Goal: Information Seeking & Learning: Learn about a topic

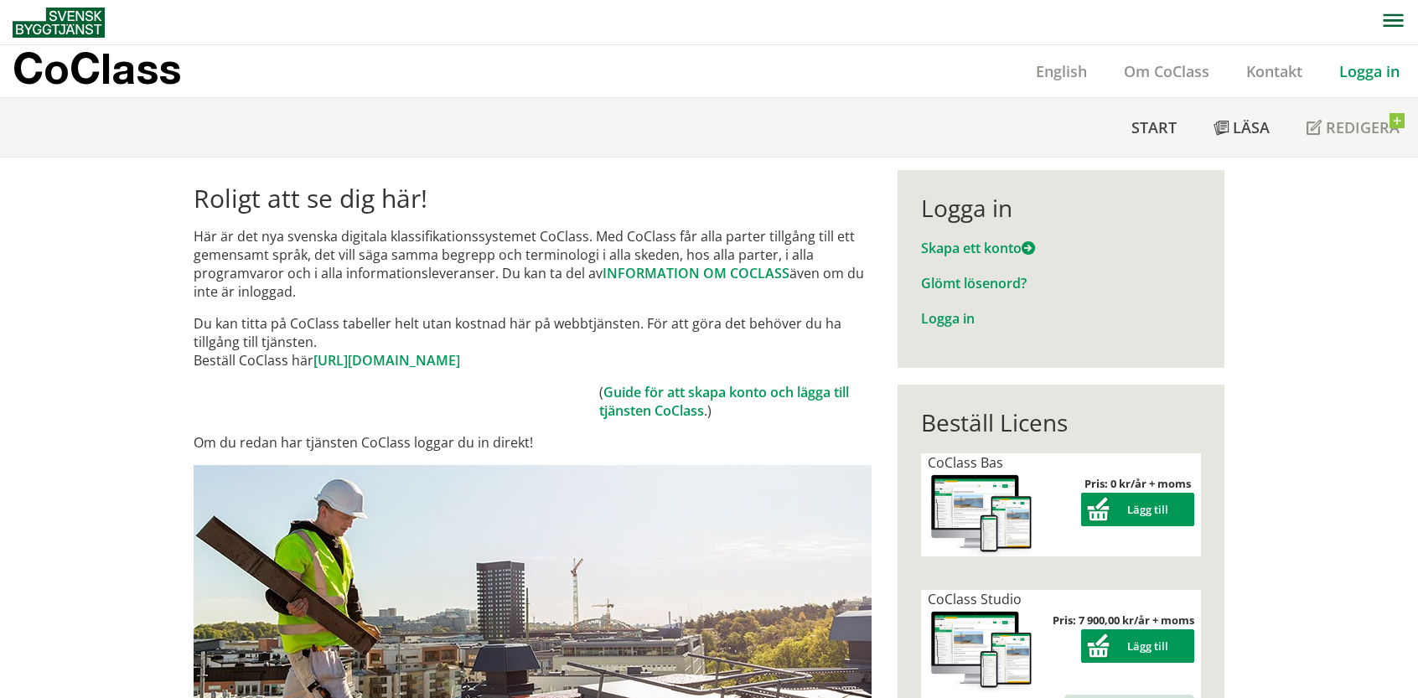
scroll to position [84, 0]
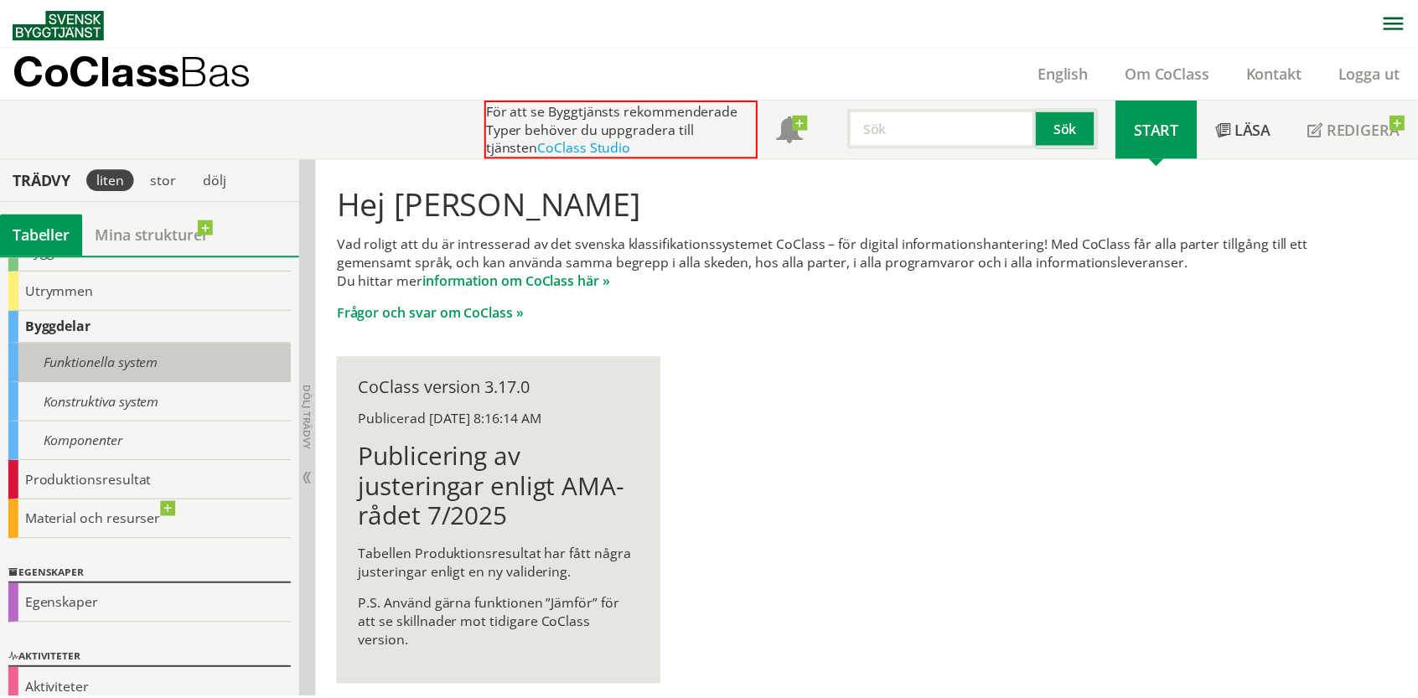
scroll to position [167, 0]
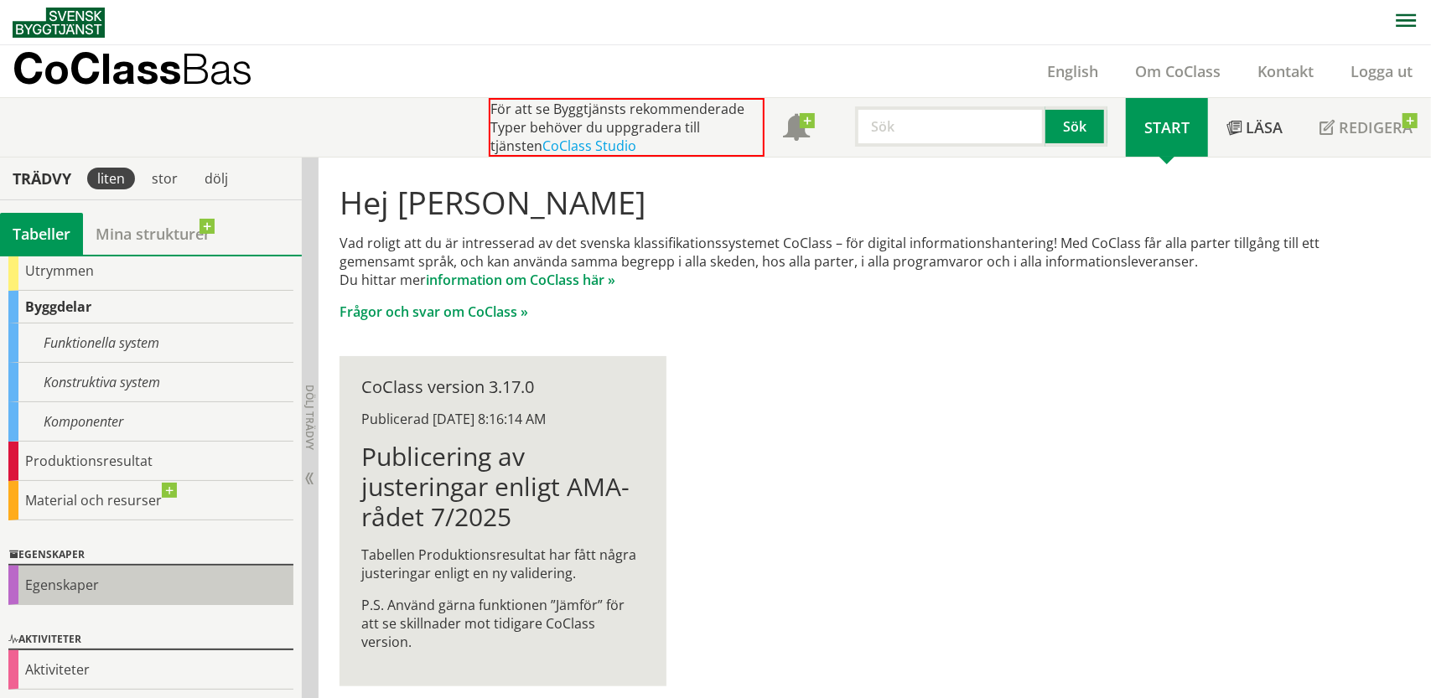
click at [90, 586] on div "Egenskaper" at bounding box center [150, 585] width 285 height 39
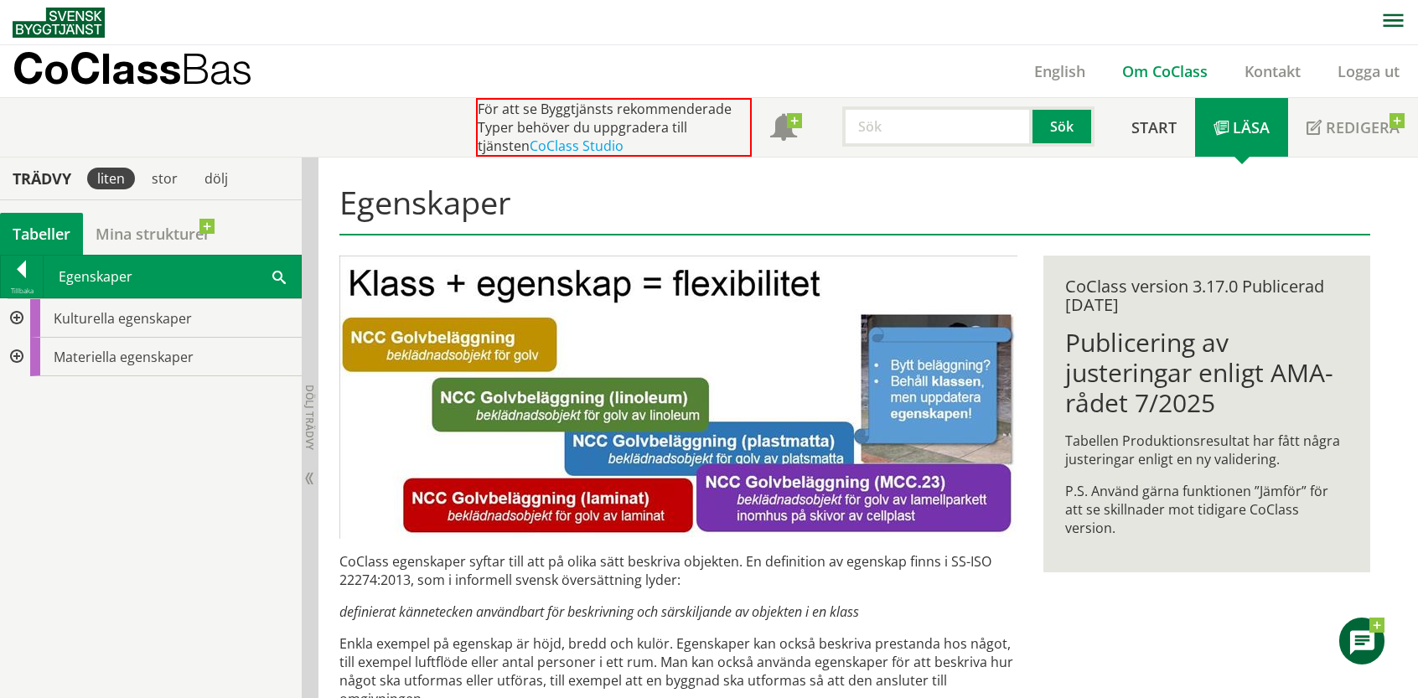
click at [1132, 66] on link "Om CoClass" at bounding box center [1165, 71] width 122 height 20
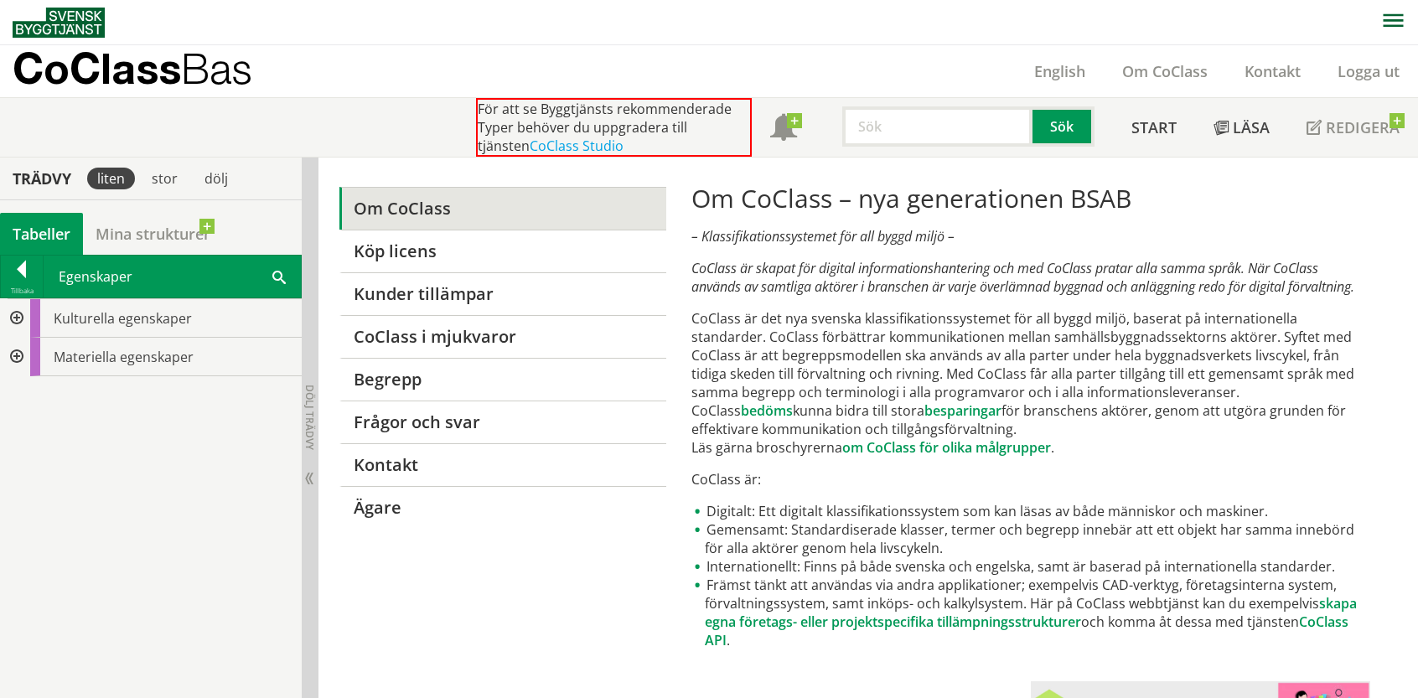
scroll to position [84, 0]
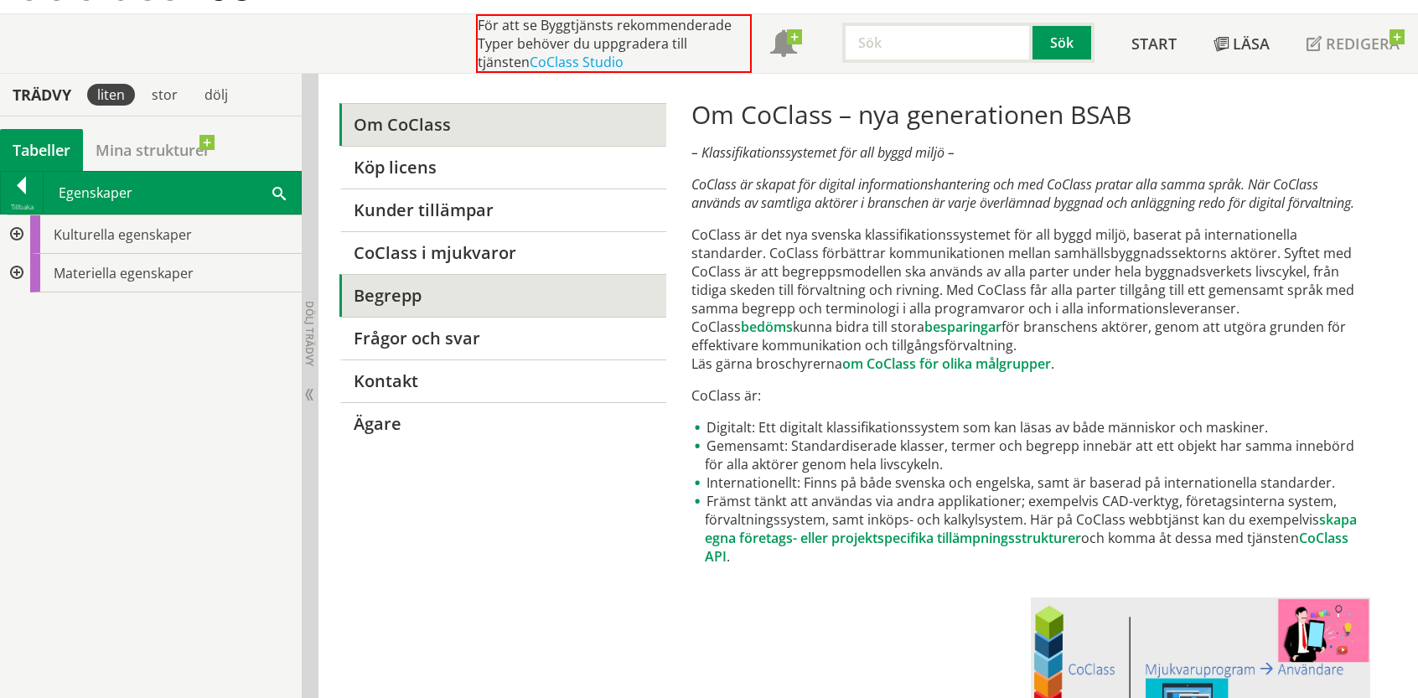
click at [538, 286] on link "Begrepp" at bounding box center [502, 295] width 326 height 43
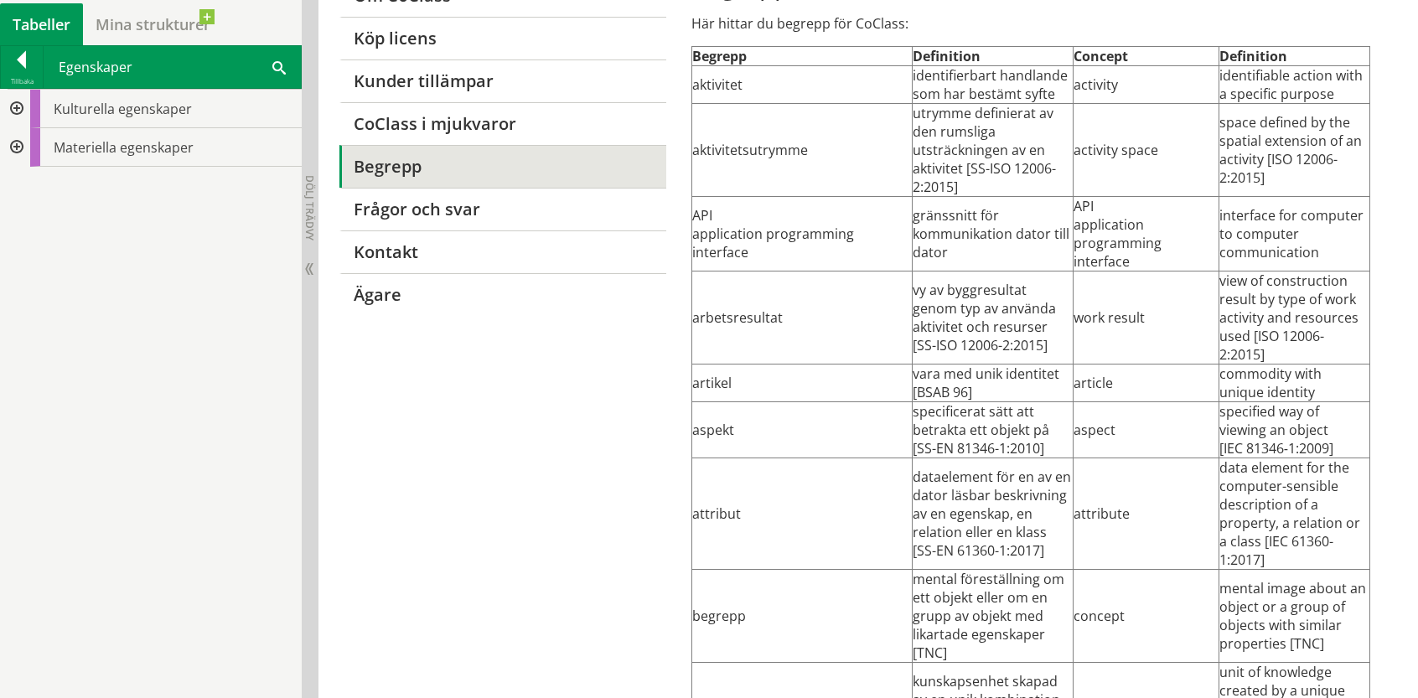
scroll to position [251, 0]
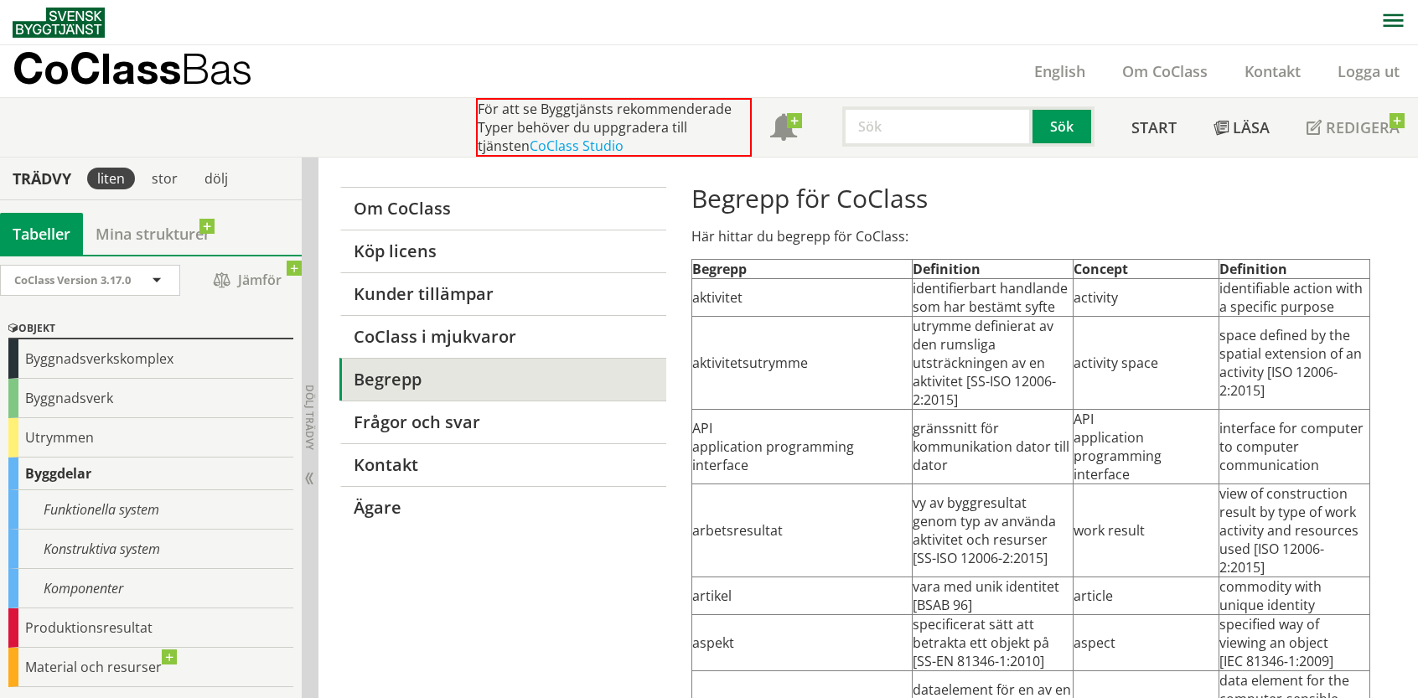
scroll to position [157, 0]
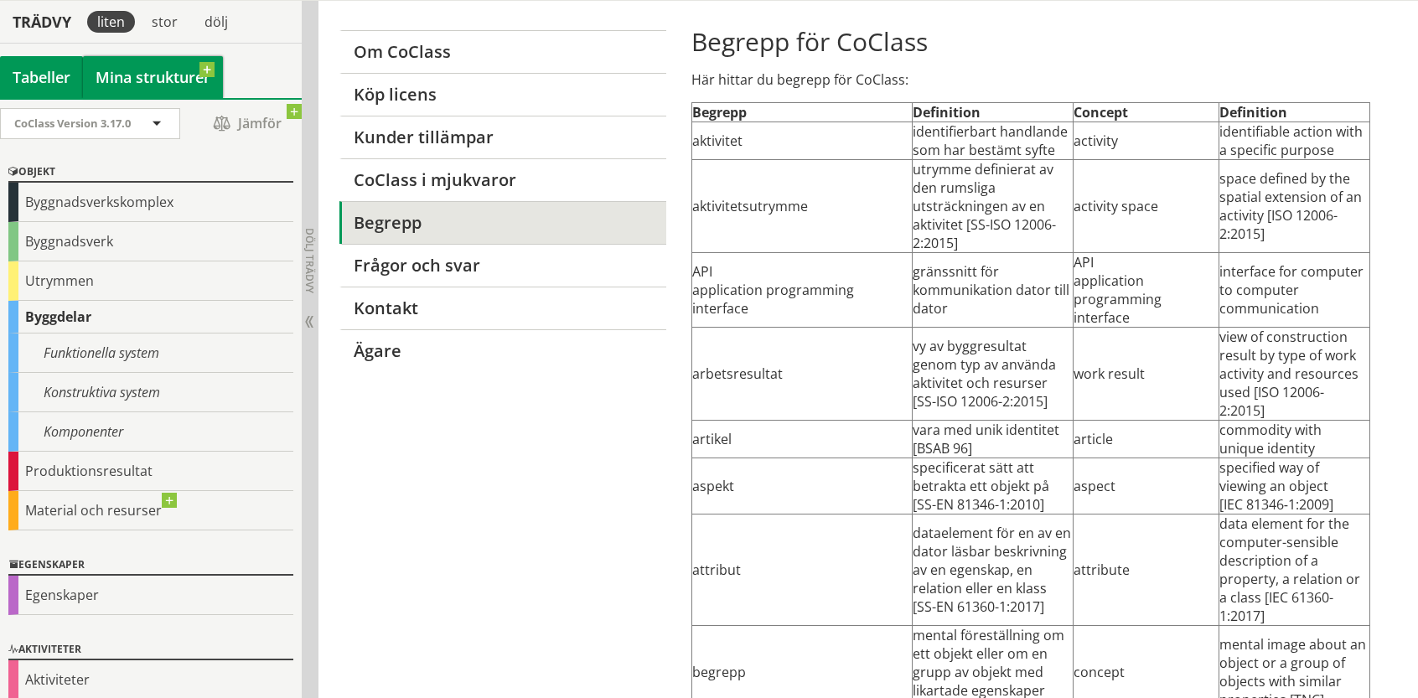
click at [131, 81] on link "Mina strukturer" at bounding box center [153, 77] width 140 height 42
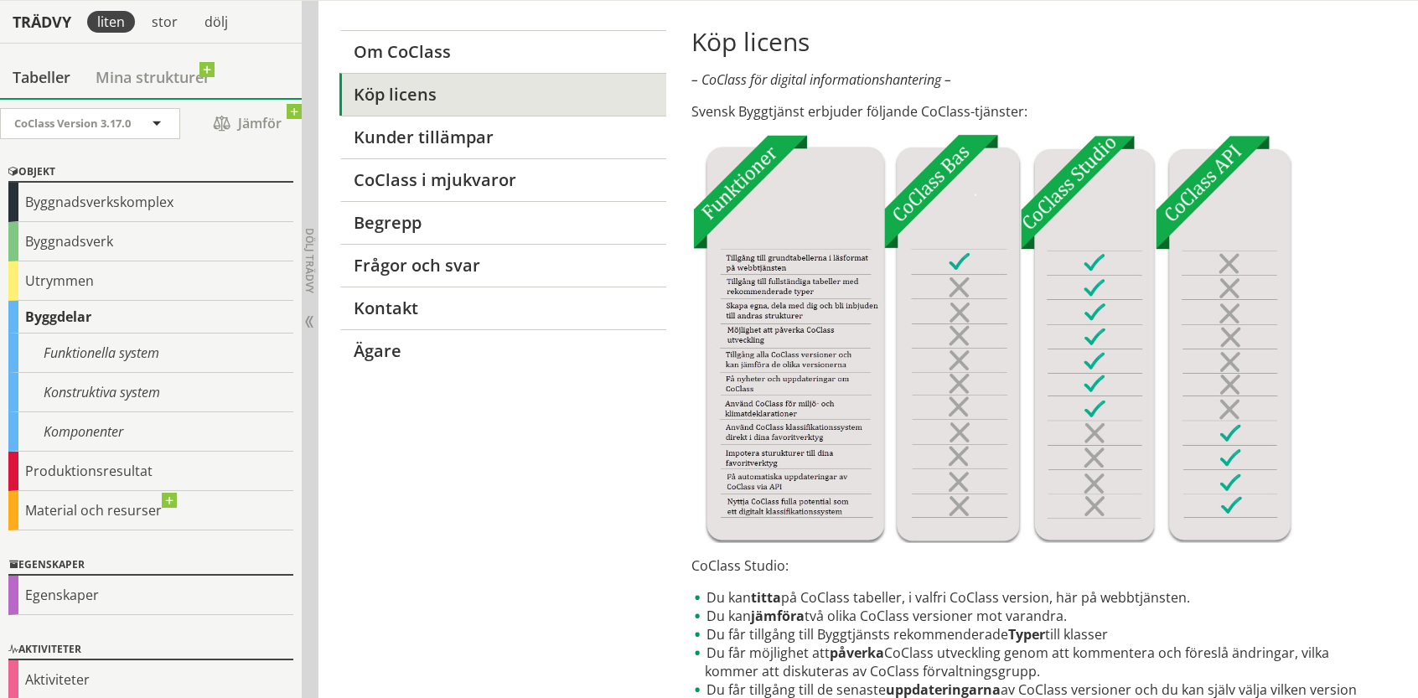
click at [539, 482] on div "Om CoClass Köp licens Kunder tillämpar CoClass i mjukvaror Begrepp Frågor och s…" at bounding box center [855, 703] width 1073 height 1404
